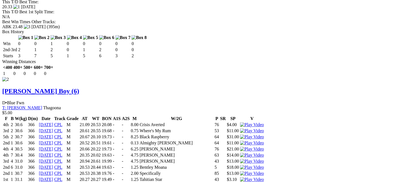
scroll to position [862, 0]
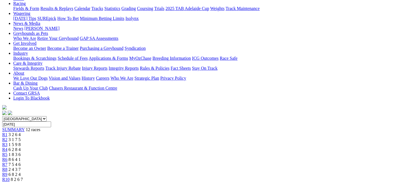
scroll to position [58, 0]
